Goal: Information Seeking & Learning: Understand process/instructions

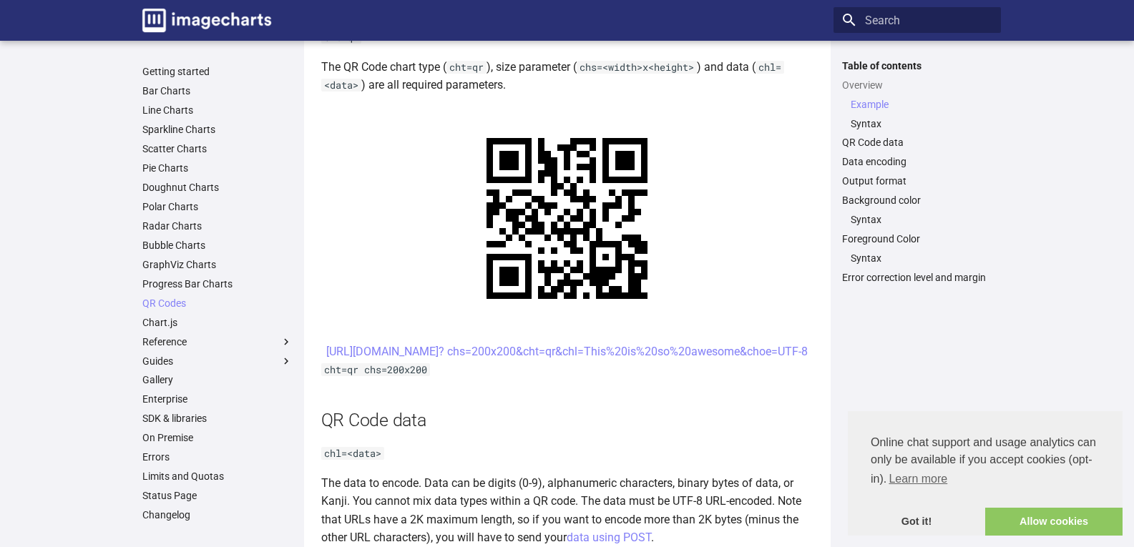
scroll to position [644, 0]
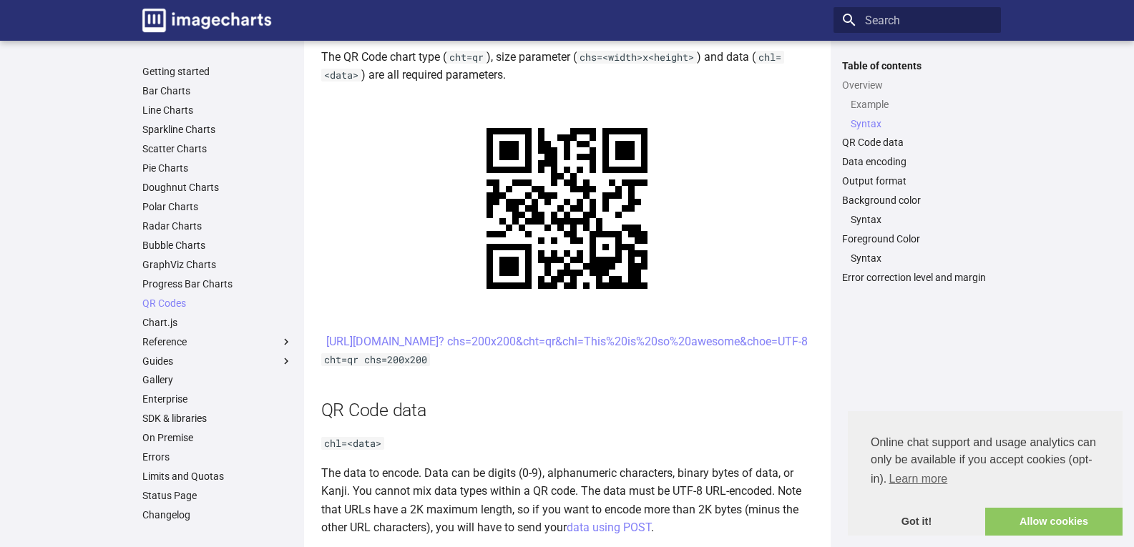
drag, startPoint x: 693, startPoint y: 499, endPoint x: 665, endPoint y: 483, distance: 31.8
click at [693, 423] on h2 "QR Code data" at bounding box center [567, 410] width 492 height 25
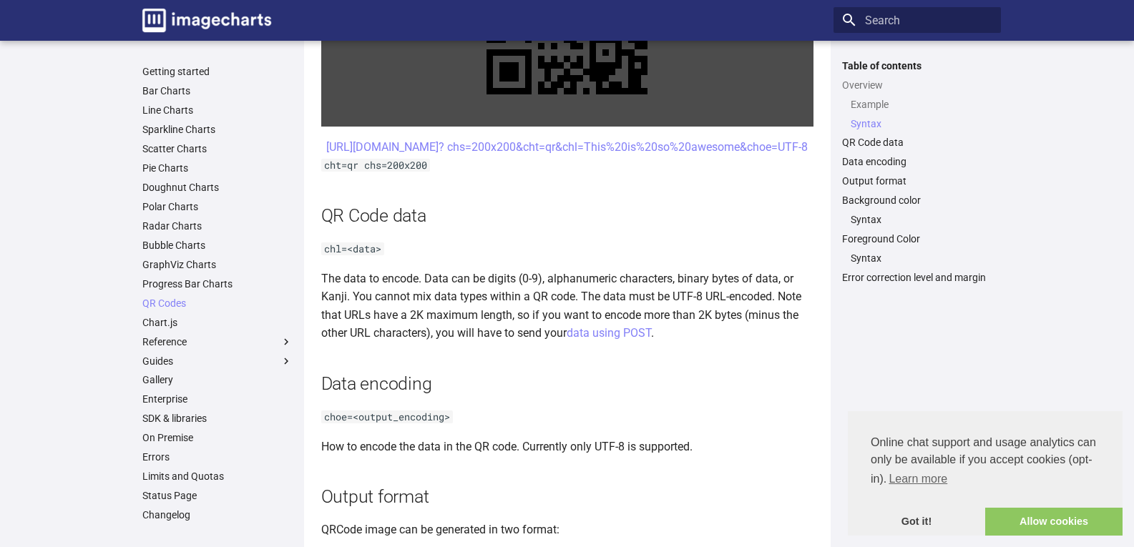
scroll to position [859, 0]
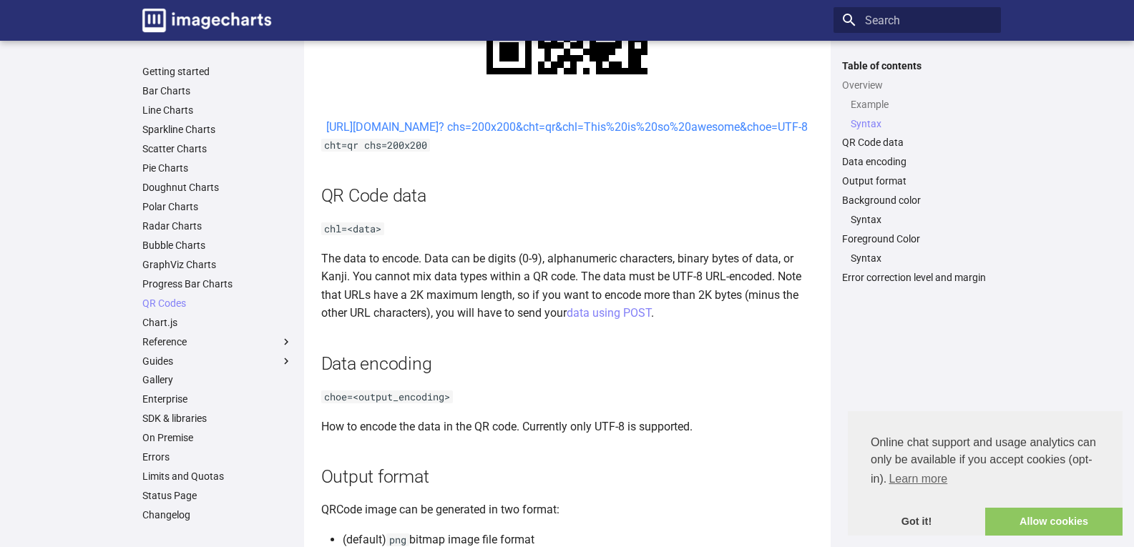
click at [557, 134] on link "[URL][DOMAIN_NAME]? chs=200x200&cht=qr&chl=This%20is%20so%20awesome&choe=UTF-8" at bounding box center [566, 127] width 481 height 14
drag, startPoint x: 627, startPoint y: 202, endPoint x: 593, endPoint y: 215, distance: 36.4
click at [593, 137] on center "[URL][DOMAIN_NAME]? chs=200x200&cht=qr&chl=This%20is%20so%20awesome&choe=UTF-8" at bounding box center [567, 127] width 492 height 19
click at [731, 134] on link "[URL][DOMAIN_NAME]? chs=200x200&cht=qr&chl=This%20is%20so%20awesome&choe=UTF-8" at bounding box center [566, 127] width 481 height 14
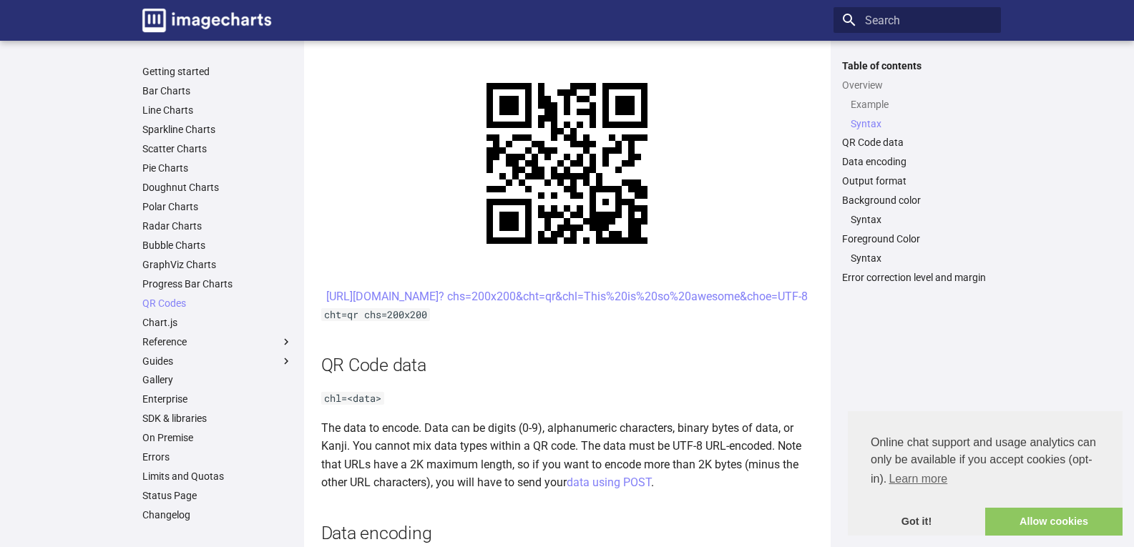
scroll to position [715, 0]
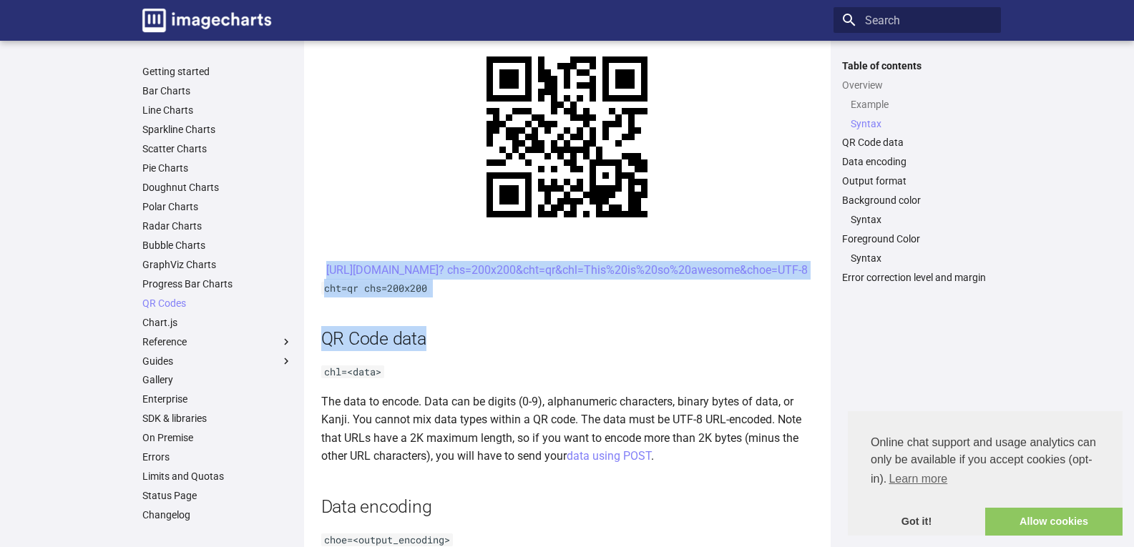
drag, startPoint x: 410, startPoint y: 424, endPoint x: 318, endPoint y: 324, distance: 136.2
copy article "https://image-charts.com/chart? chs=200x200&cht=qr&chl=This%20is%20so%20awesome…"
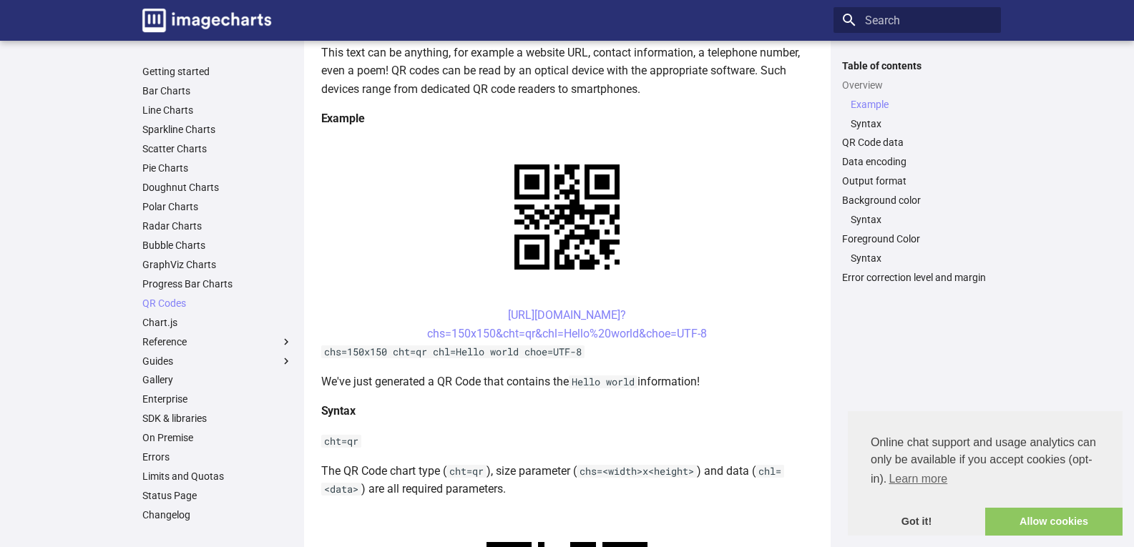
scroll to position [429, 0]
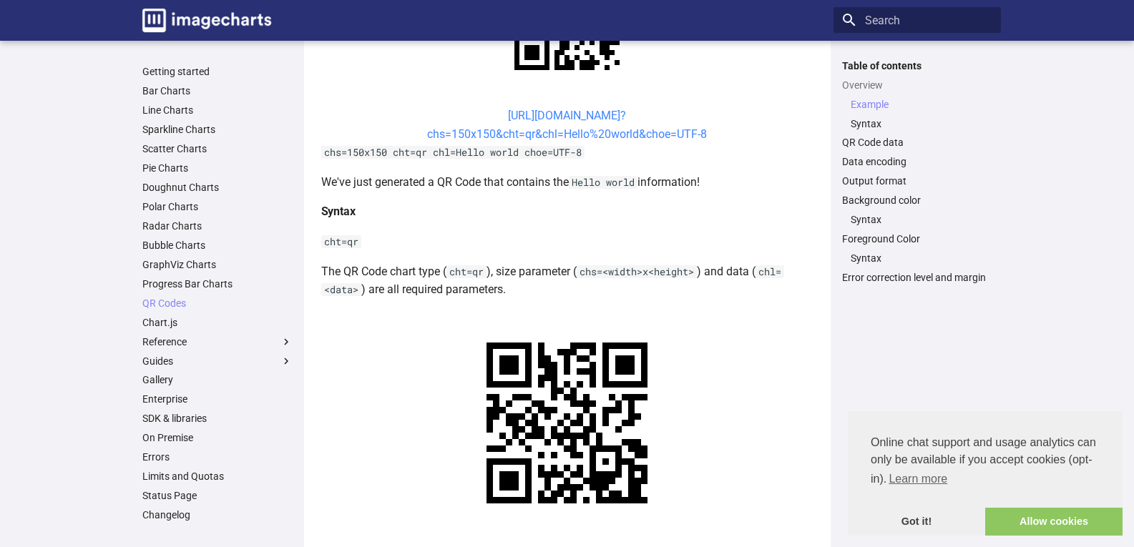
click at [560, 141] on link "https://image-charts.com/chart? chs=150x150&cht=qr&chl=Hello%20world&choe=UTF-8" at bounding box center [567, 125] width 280 height 32
